Goal: Information Seeking & Learning: Learn about a topic

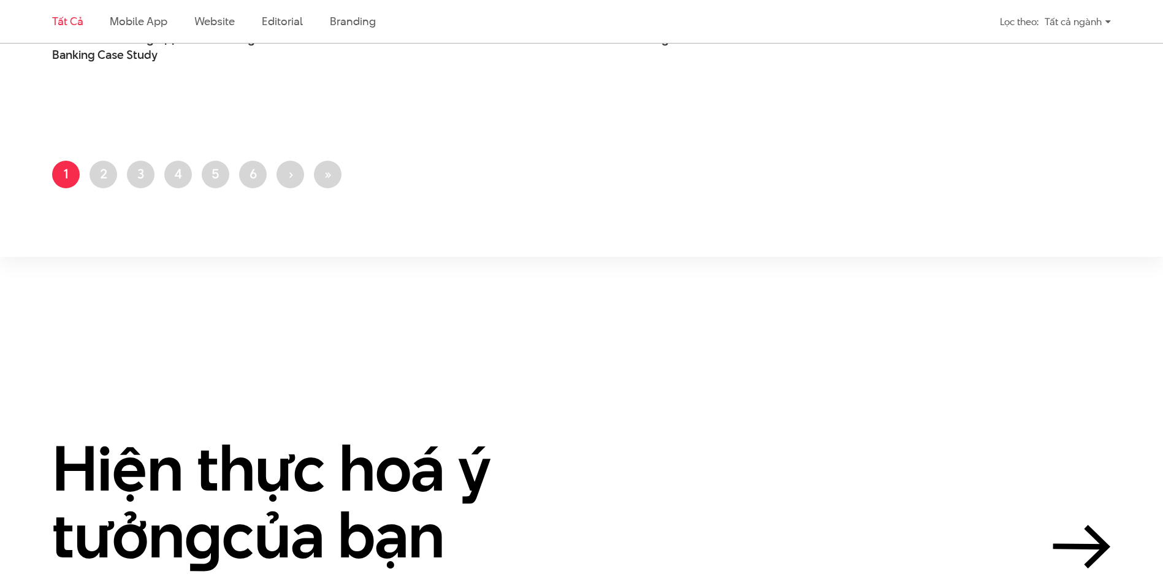
scroll to position [3128, 0]
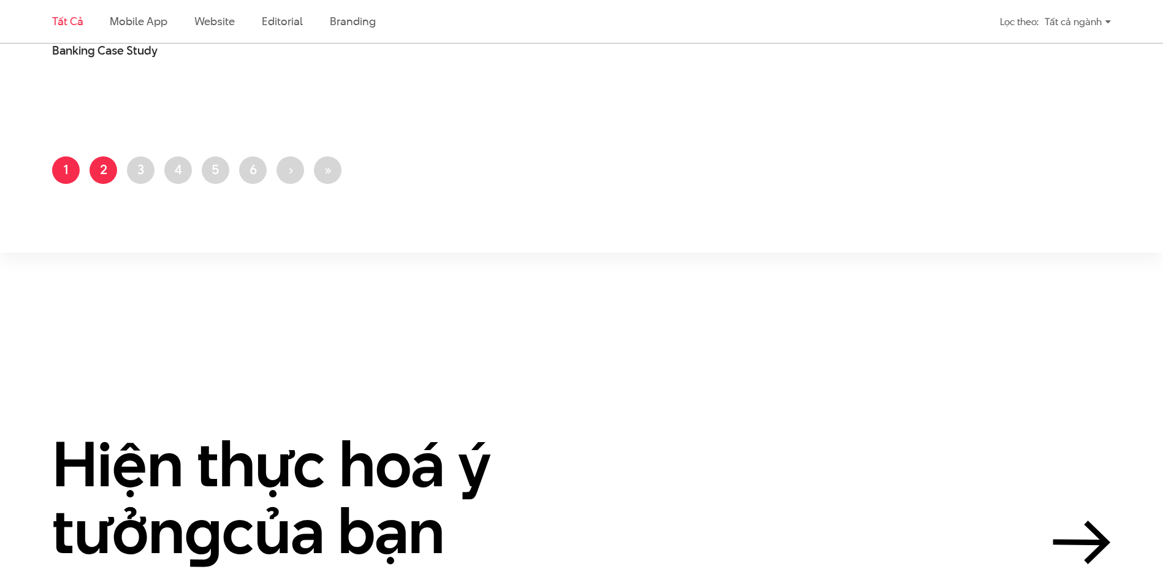
click at [102, 163] on link "Trang 2" at bounding box center [104, 170] width 28 height 28
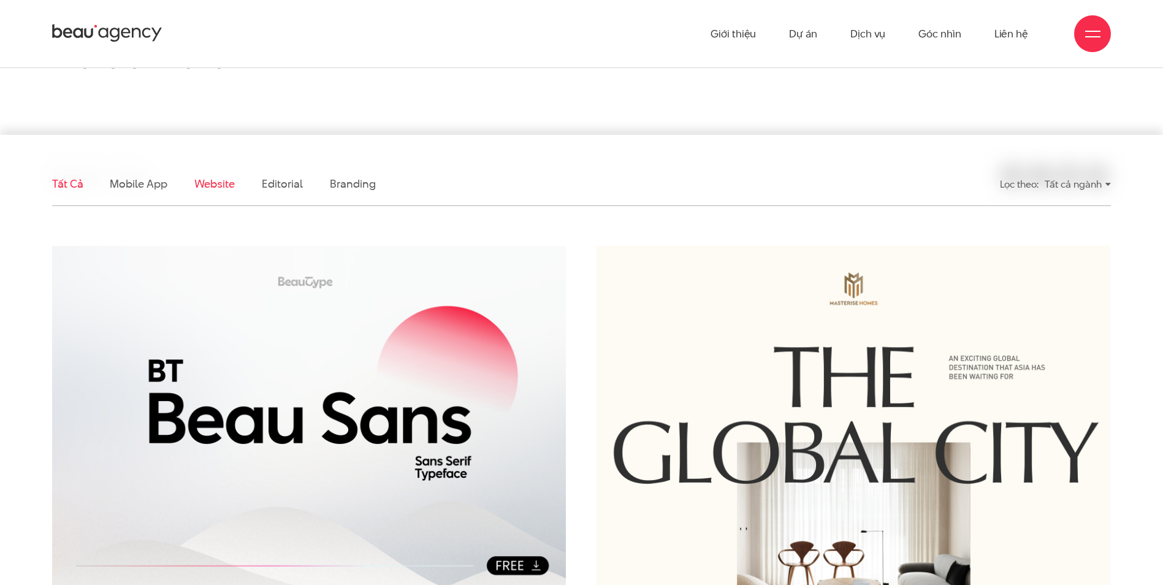
click at [207, 183] on link "Website" at bounding box center [214, 183] width 40 height 15
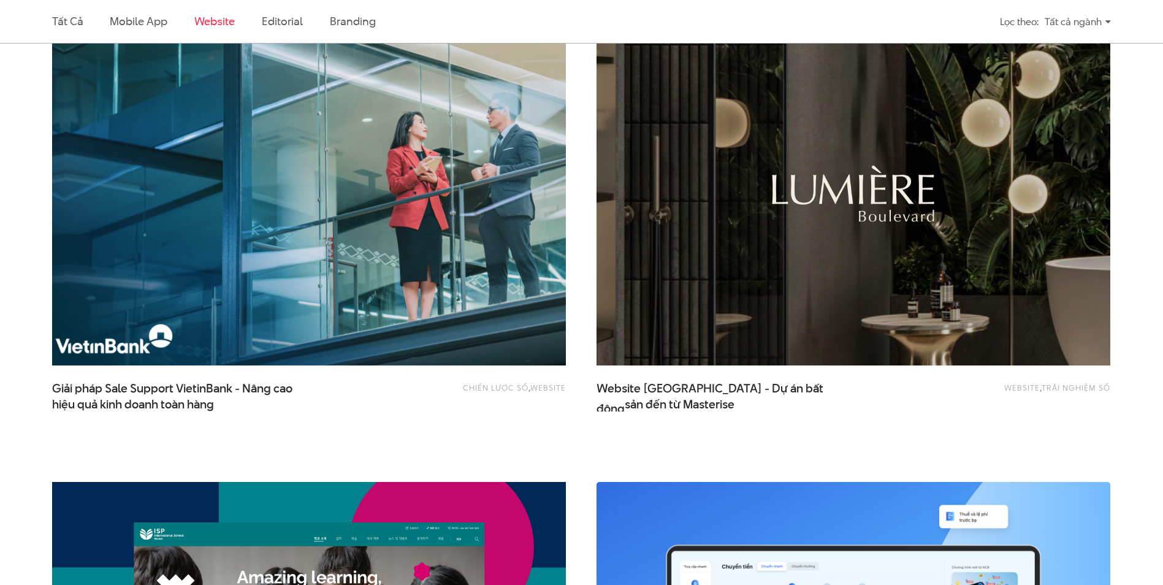
scroll to position [960, 0]
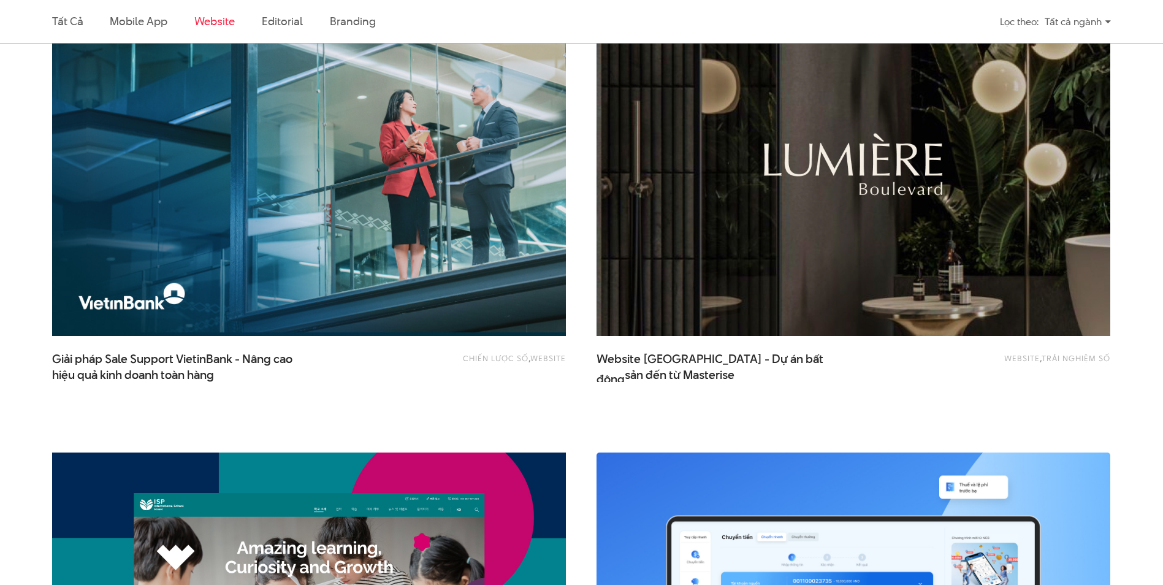
click at [754, 239] on img at bounding box center [853, 164] width 565 height 379
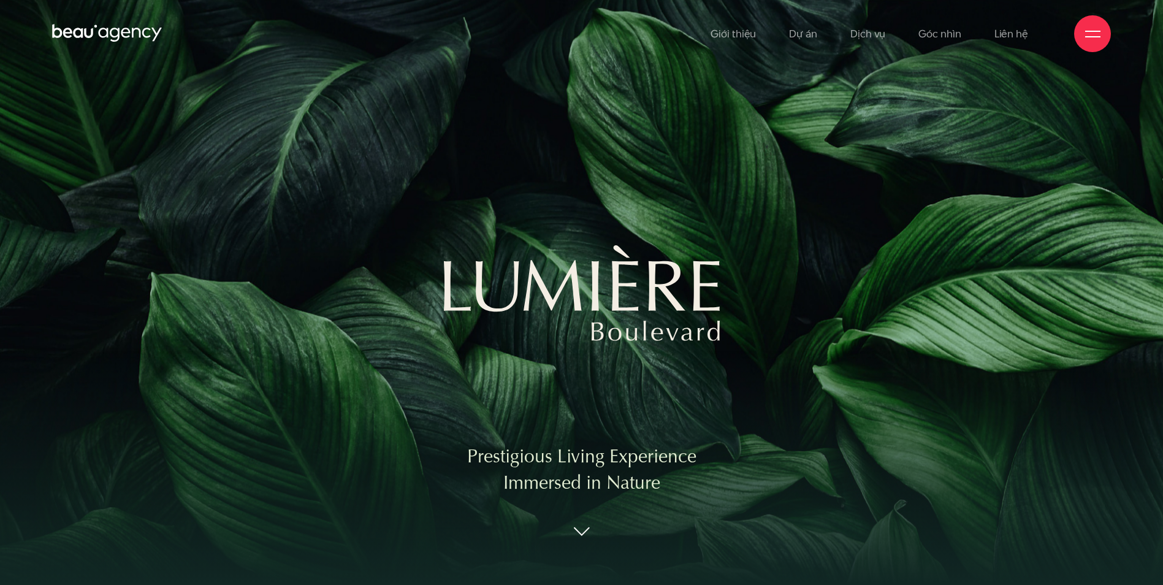
scroll to position [123, 0]
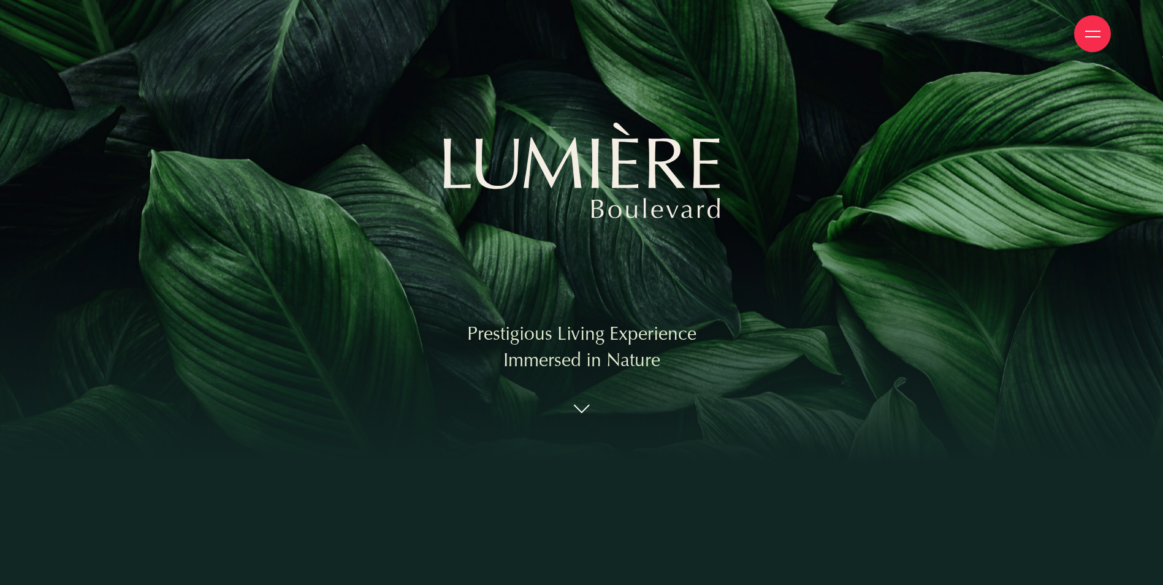
click at [580, 423] on div "Prestigious Living Experience Immersed in Nature" at bounding box center [581, 169] width 1163 height 585
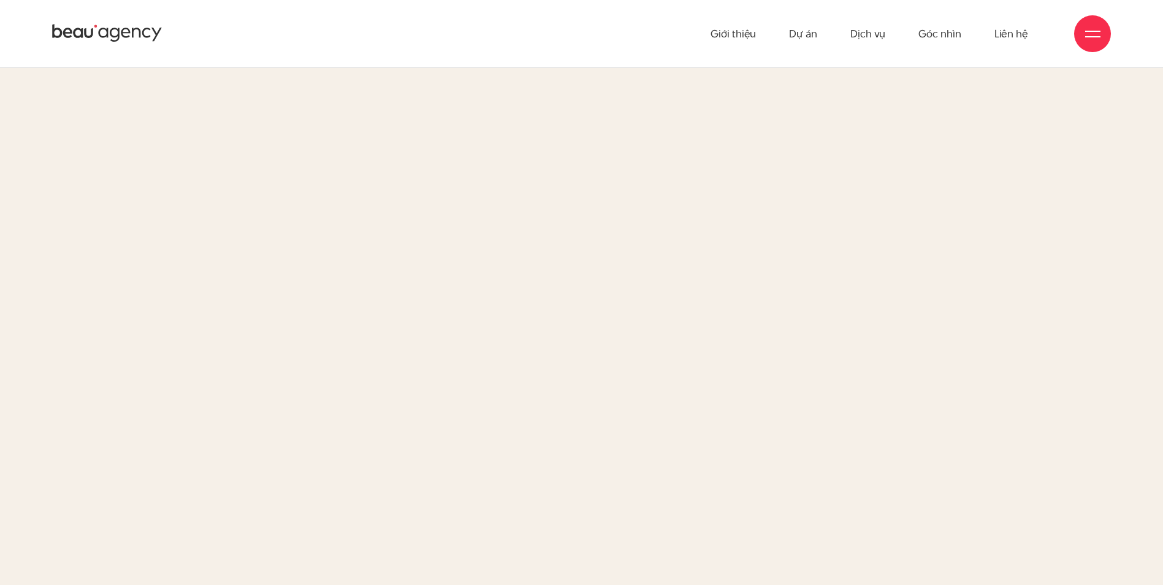
scroll to position [2637, 0]
click at [1073, 308] on div "Kiến tạo một USP độc đáo" at bounding box center [581, 414] width 1163 height 771
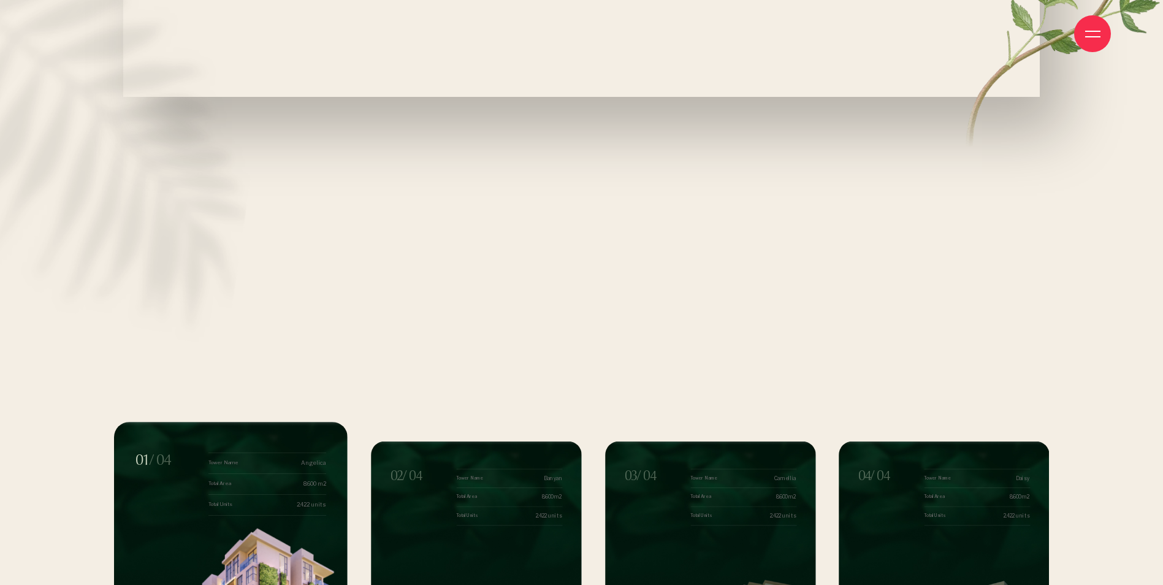
scroll to position [13860, 0]
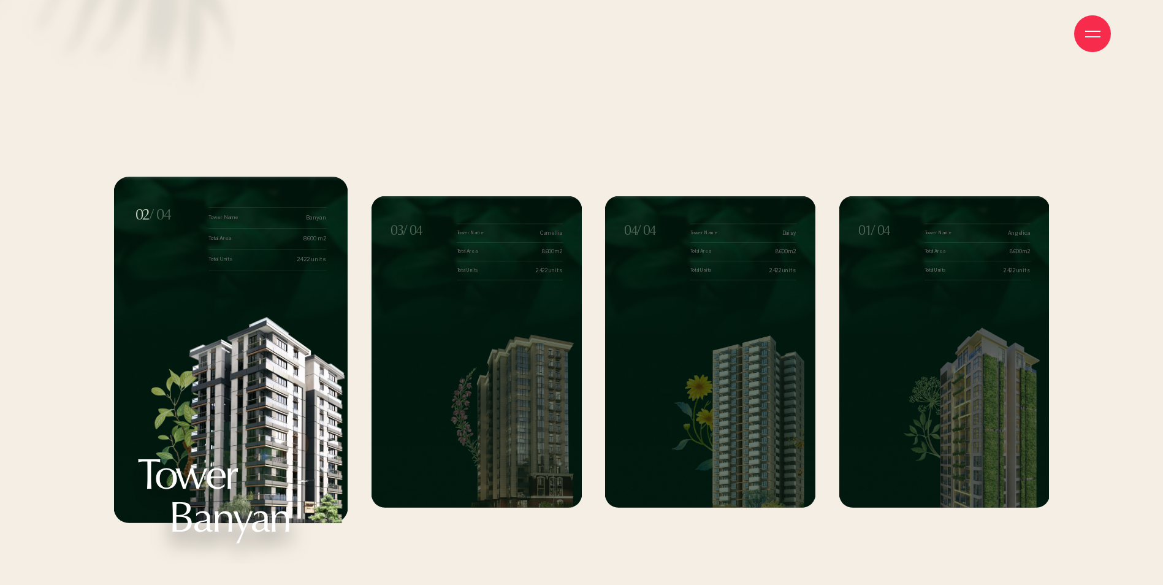
click at [500, 404] on img "3 / 4" at bounding box center [507, 415] width 147 height 185
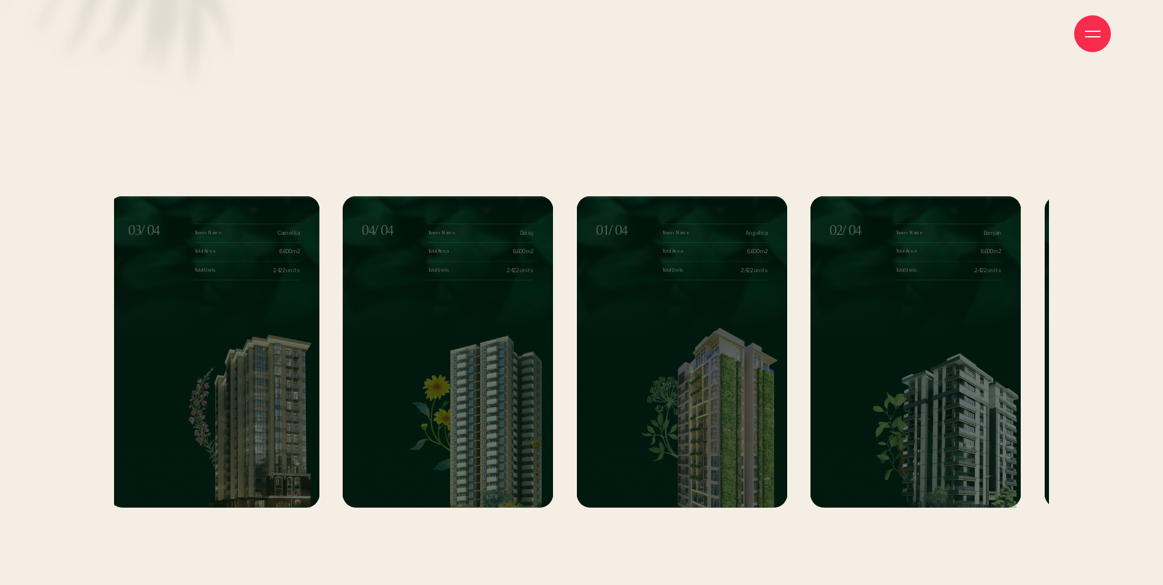
click at [236, 419] on img "3 / 4" at bounding box center [245, 415] width 147 height 185
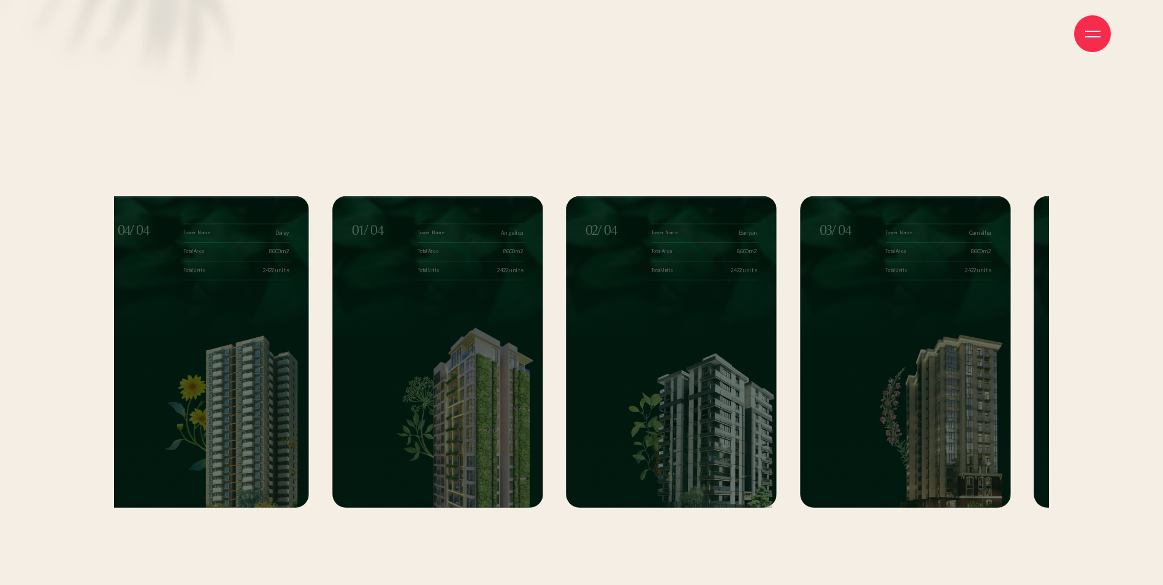
click at [190, 424] on img "4 / 4" at bounding box center [234, 415] width 147 height 185
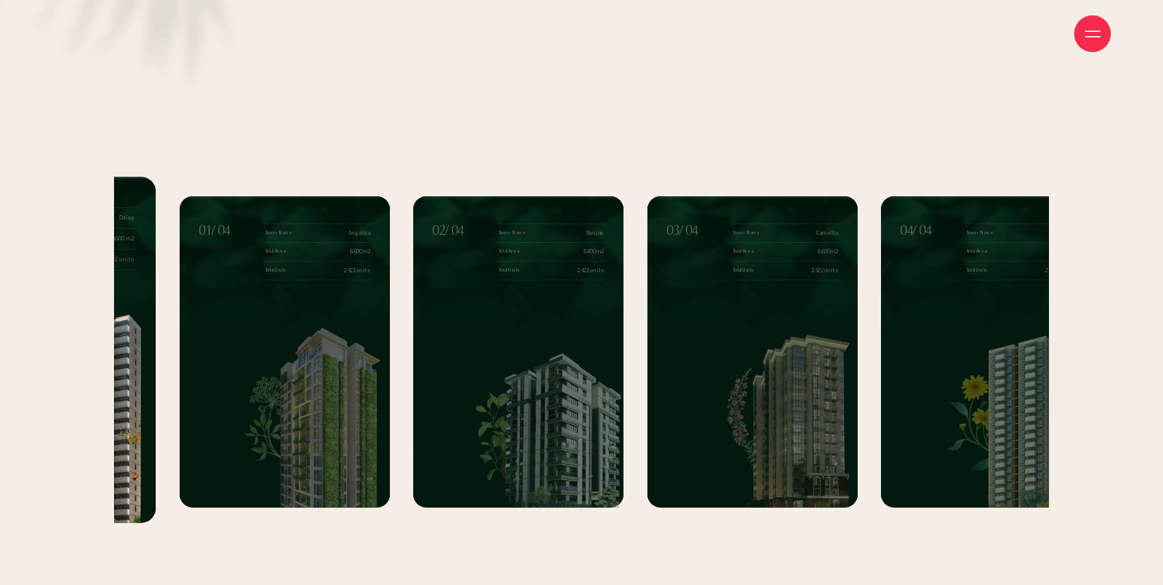
click at [240, 424] on div "1 / 4" at bounding box center [284, 394] width 210 height 228
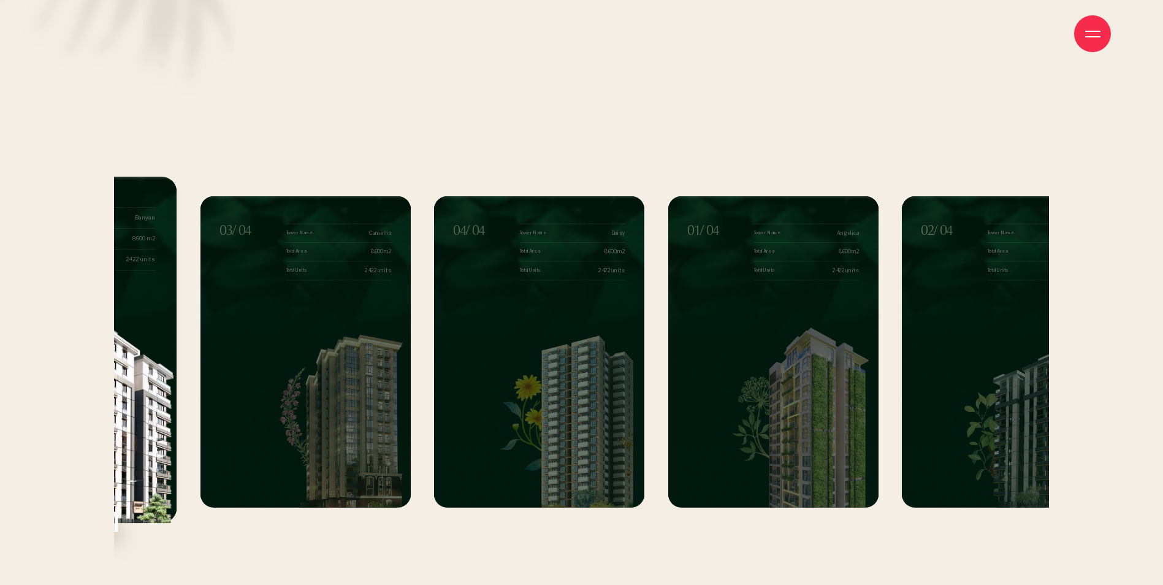
click at [263, 394] on img "3 / 4" at bounding box center [336, 415] width 147 height 185
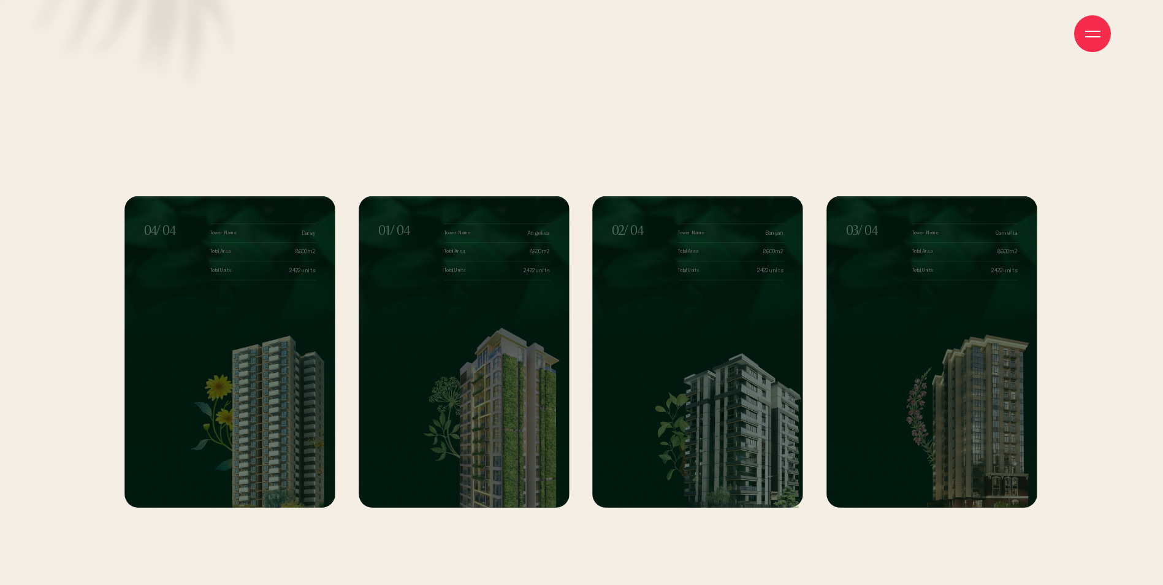
click at [209, 400] on img "4 / 4" at bounding box center [261, 415] width 147 height 185
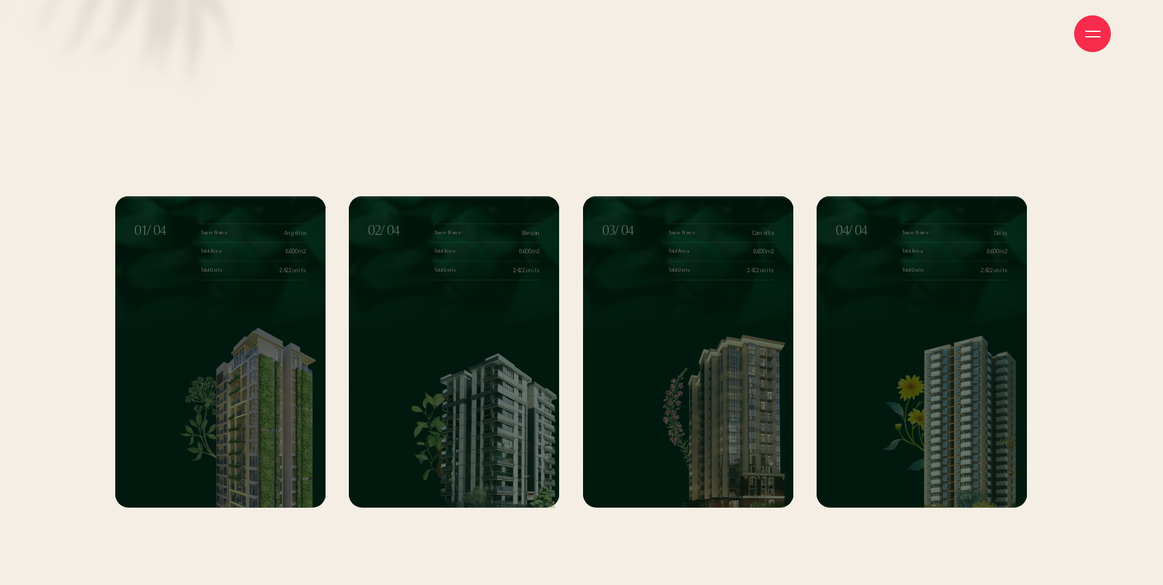
click at [147, 411] on div "1 / 4" at bounding box center [220, 394] width 210 height 228
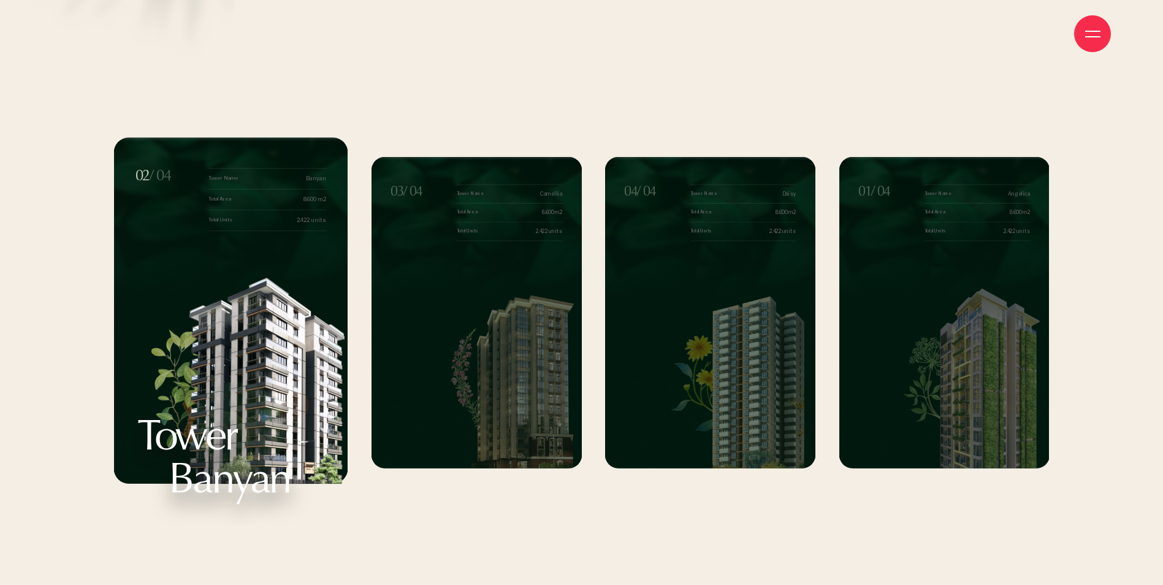
scroll to position [13921, 0]
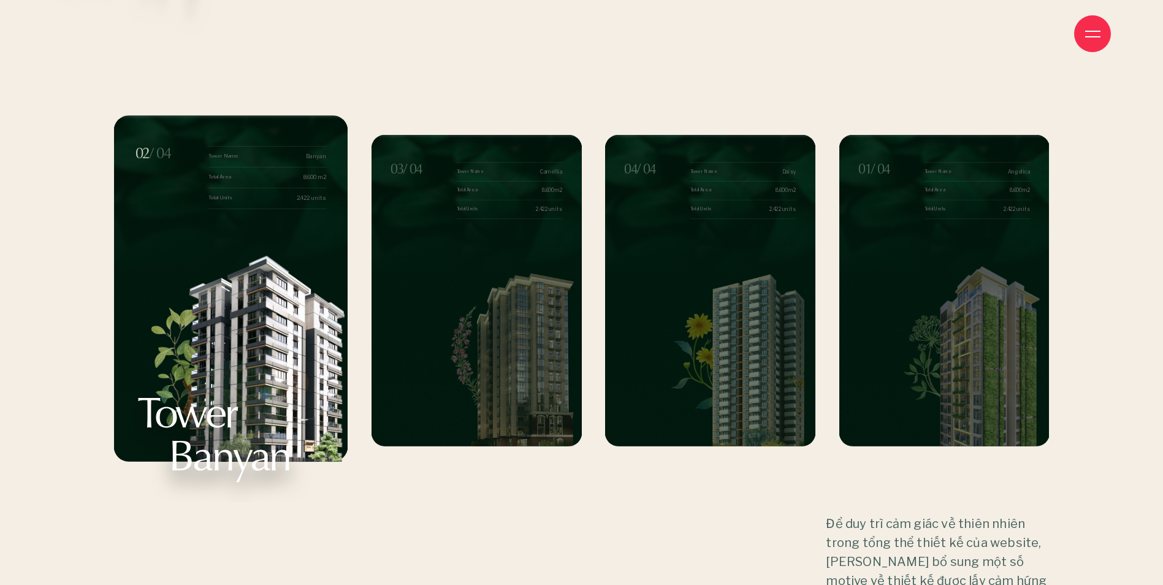
click at [469, 356] on img "3 / 4" at bounding box center [507, 353] width 147 height 185
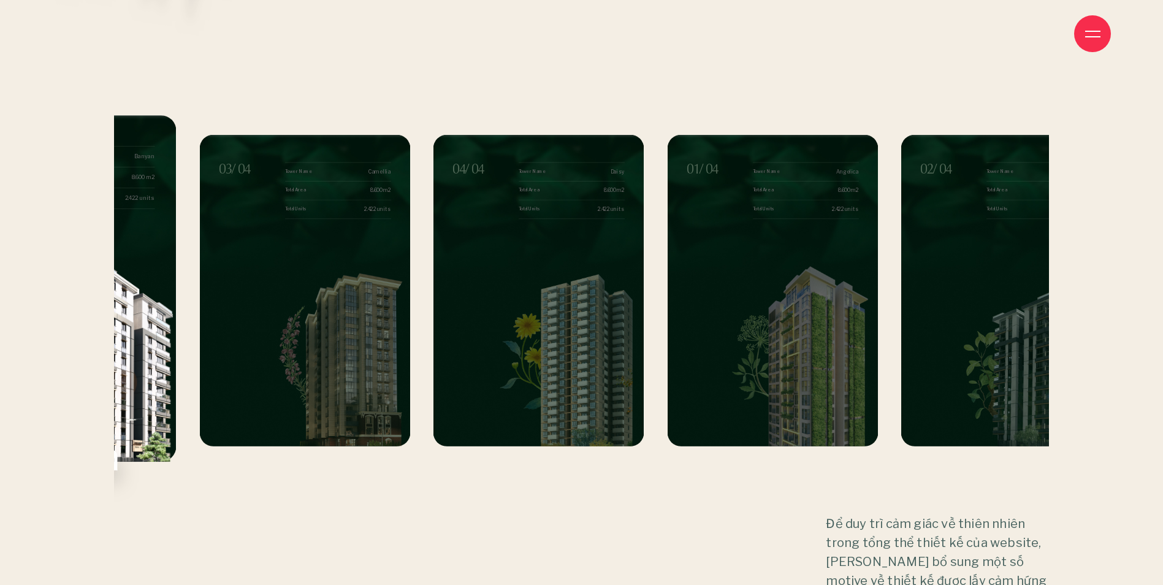
click at [264, 358] on img "3 / 4" at bounding box center [335, 353] width 147 height 185
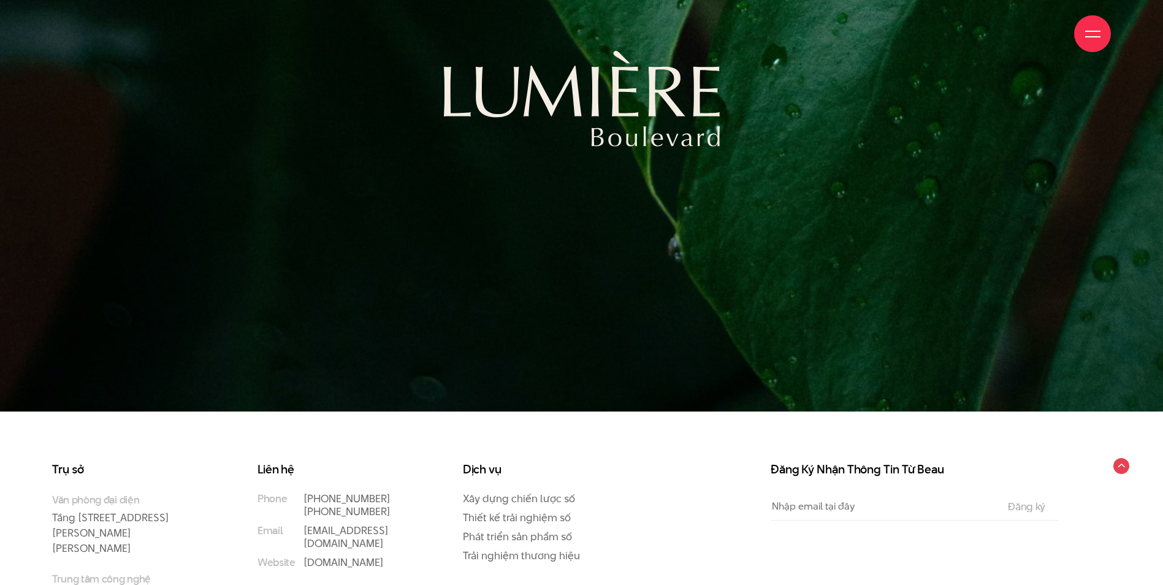
scroll to position [18107, 0]
